Goal: Find specific page/section

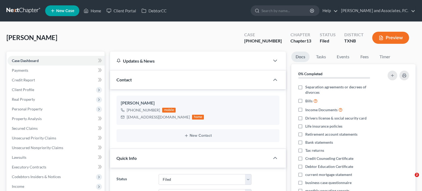
select select "5"
select select "3"
select select "0"
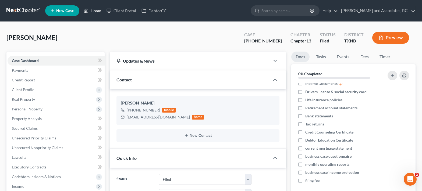
click at [93, 10] on link "Home" at bounding box center [92, 11] width 23 height 10
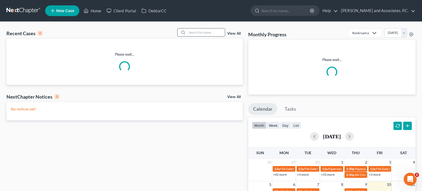
click at [195, 32] on input "search" at bounding box center [206, 33] width 38 height 8
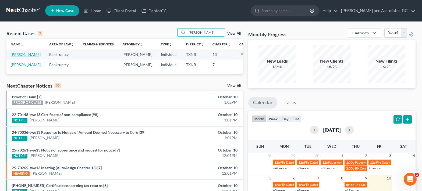
type input "[PERSON_NAME]"
click at [14, 57] on link "[PERSON_NAME]" at bounding box center [26, 54] width 30 height 5
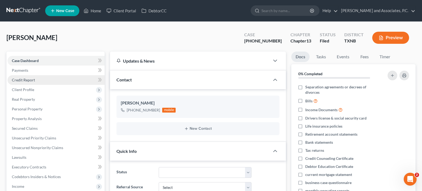
click at [53, 82] on link "Credit Report" at bounding box center [56, 80] width 97 height 10
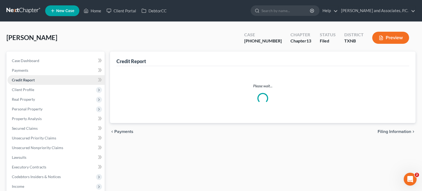
click at [48, 82] on link "Credit Report" at bounding box center [56, 80] width 97 height 10
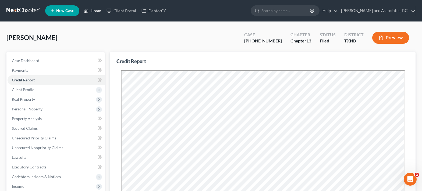
click at [90, 11] on link "Home" at bounding box center [92, 11] width 23 height 10
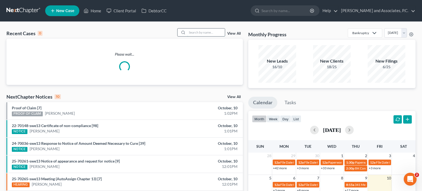
click at [191, 32] on input "search" at bounding box center [206, 33] width 38 height 8
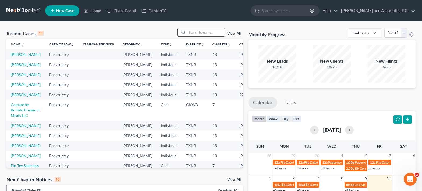
click at [202, 33] on input "search" at bounding box center [206, 33] width 38 height 8
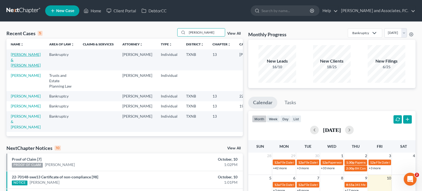
type input "[PERSON_NAME]"
click at [15, 62] on link "[PERSON_NAME] & [PERSON_NAME]" at bounding box center [26, 59] width 30 height 15
select select "5"
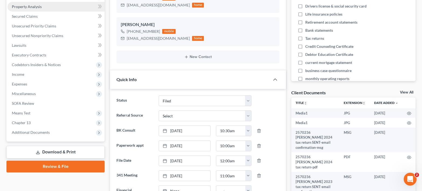
scroll to position [108, 0]
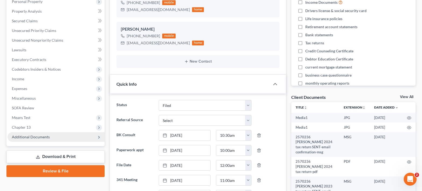
click at [45, 139] on span "Additional Documents" at bounding box center [31, 137] width 38 height 5
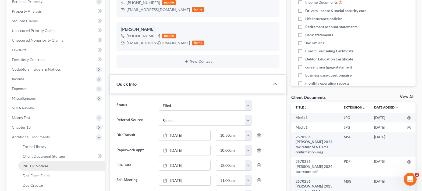
click at [48, 167] on link "PACER Notices" at bounding box center [61, 166] width 86 height 10
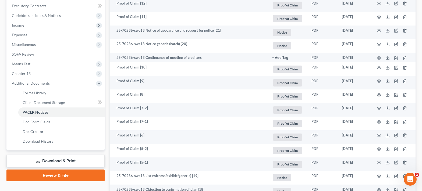
scroll to position [108, 0]
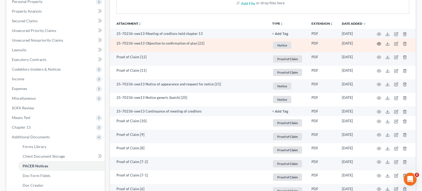
click at [379, 45] on icon "button" at bounding box center [379, 44] width 4 height 4
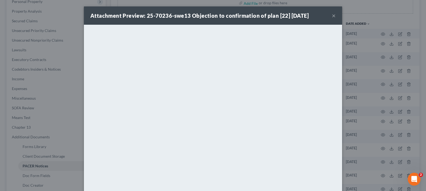
click at [332, 15] on button "×" at bounding box center [334, 15] width 4 height 6
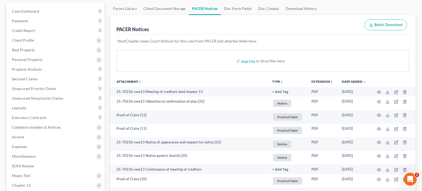
scroll to position [0, 0]
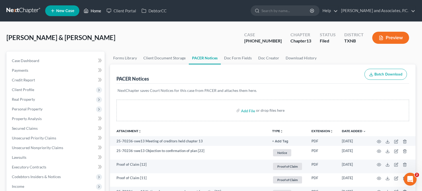
click at [91, 11] on link "Home" at bounding box center [92, 11] width 23 height 10
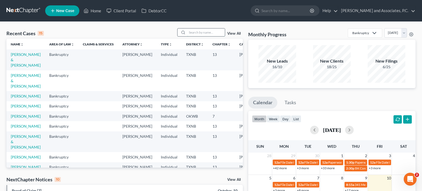
click at [202, 32] on input "search" at bounding box center [206, 33] width 38 height 8
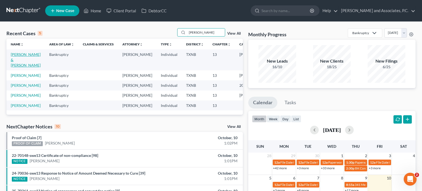
type input "[PERSON_NAME]"
click at [13, 66] on link "[PERSON_NAME] & [PERSON_NAME]" at bounding box center [26, 59] width 30 height 15
select select "5"
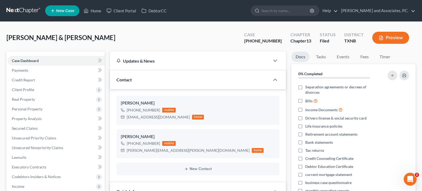
scroll to position [1094, 0]
